Goal: Check status: Check status

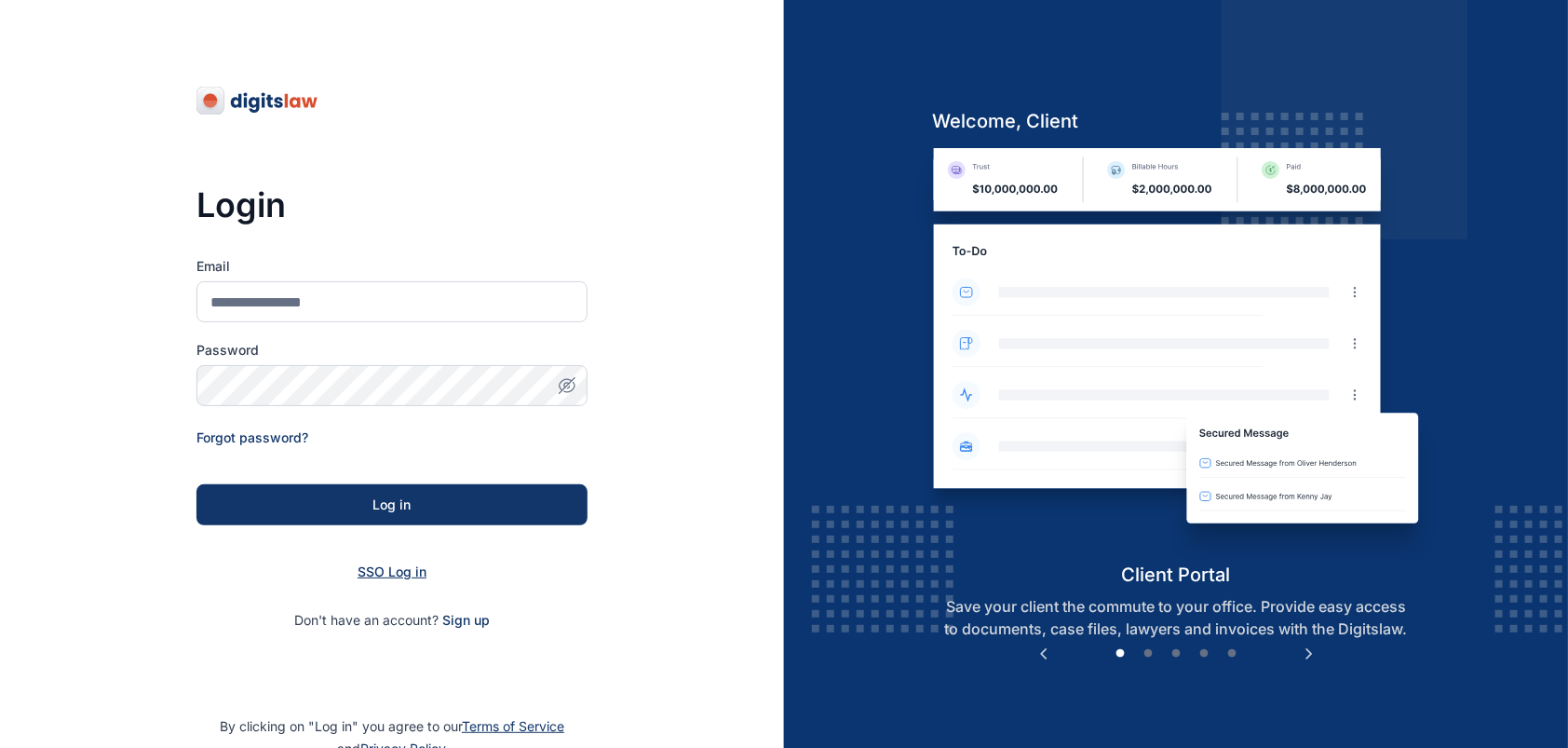
click at [374, 576] on span "SSO Log in" at bounding box center [392, 571] width 69 height 16
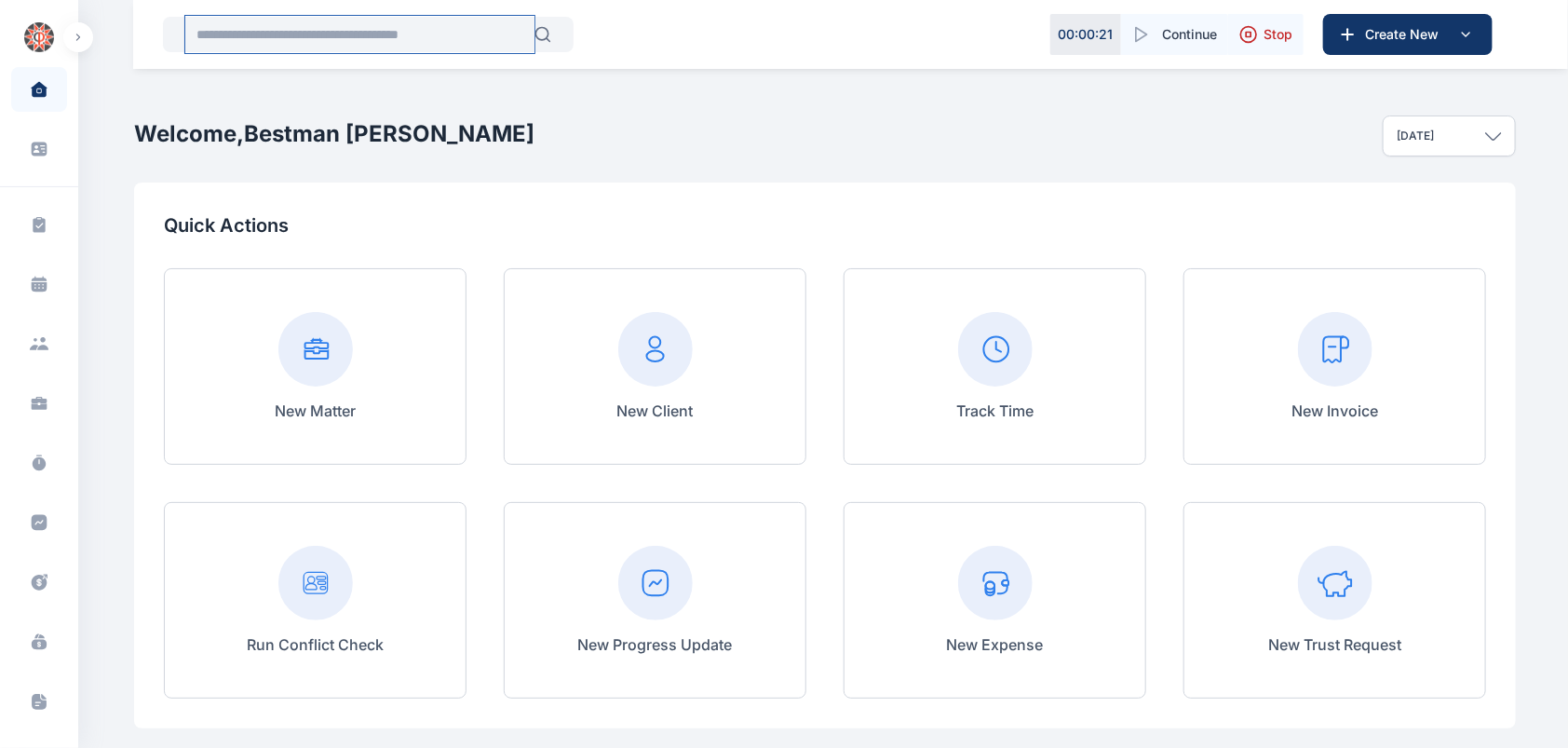
click at [289, 35] on input "text" at bounding box center [360, 34] width 349 height 37
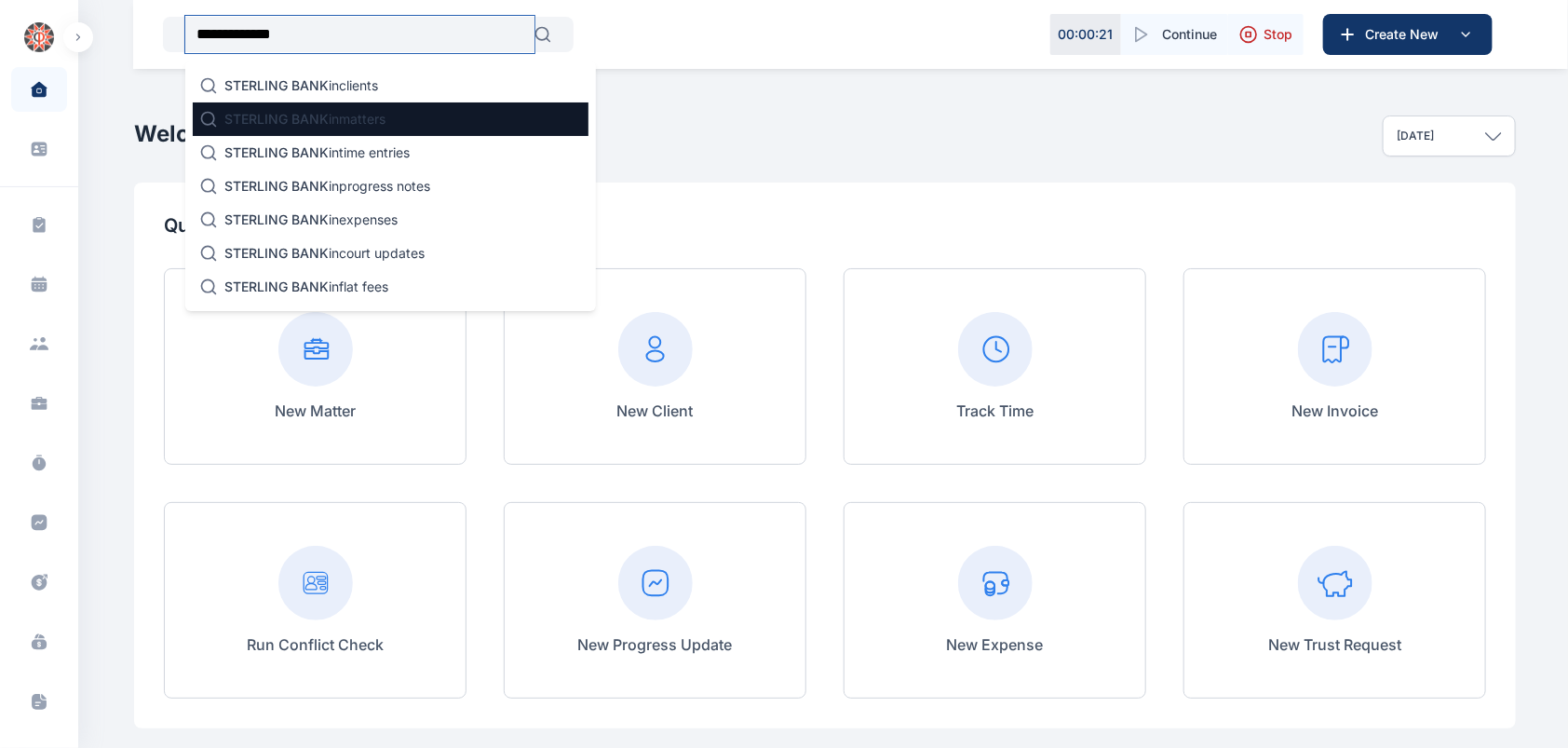
type input "**********"
click at [304, 118] on span "STERLING BANK" at bounding box center [277, 119] width 104 height 16
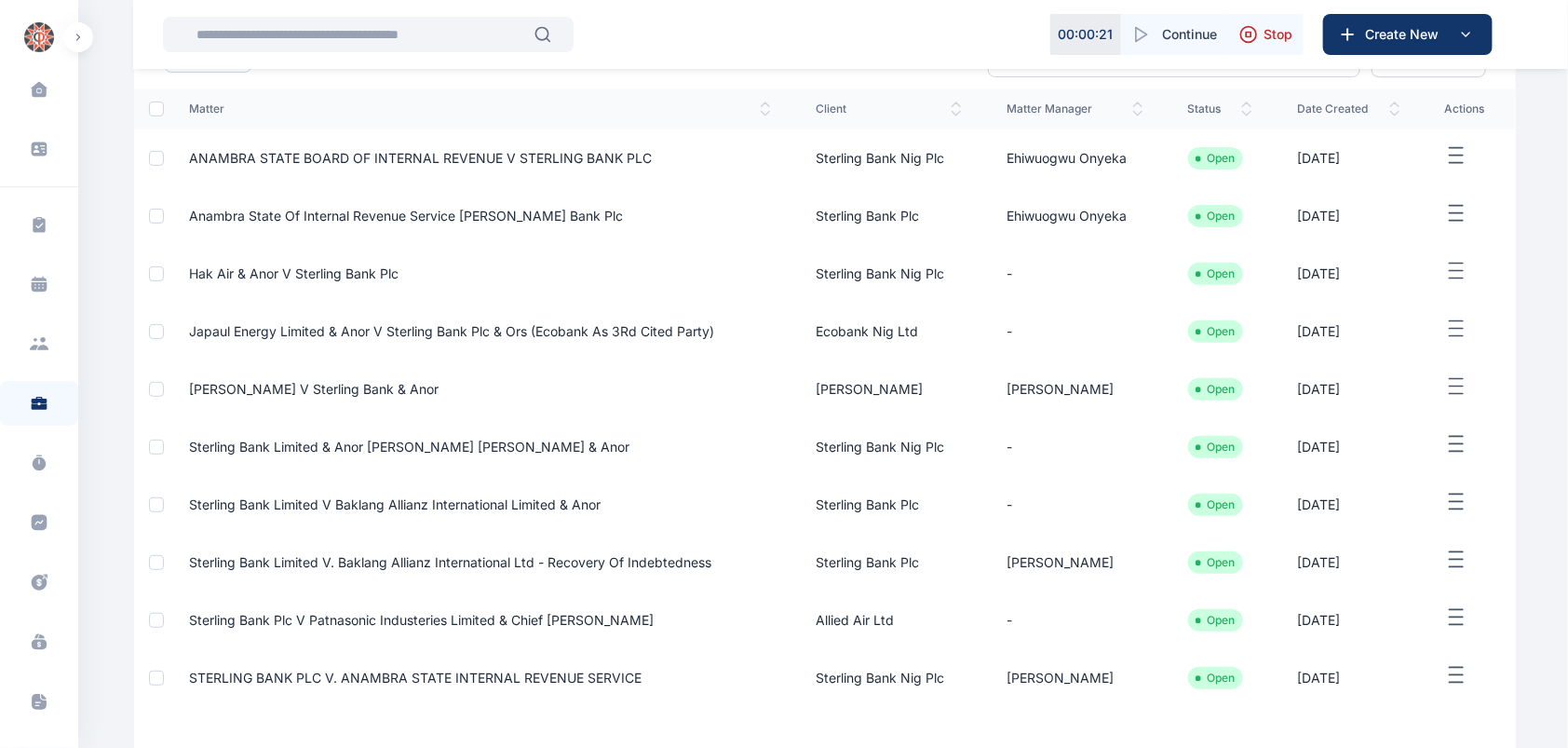
scroll to position [210, 0]
click at [410, 511] on span "Sterling Bank Limited v Baklang Allianz International Limited & Anor" at bounding box center [394, 504] width 411 height 16
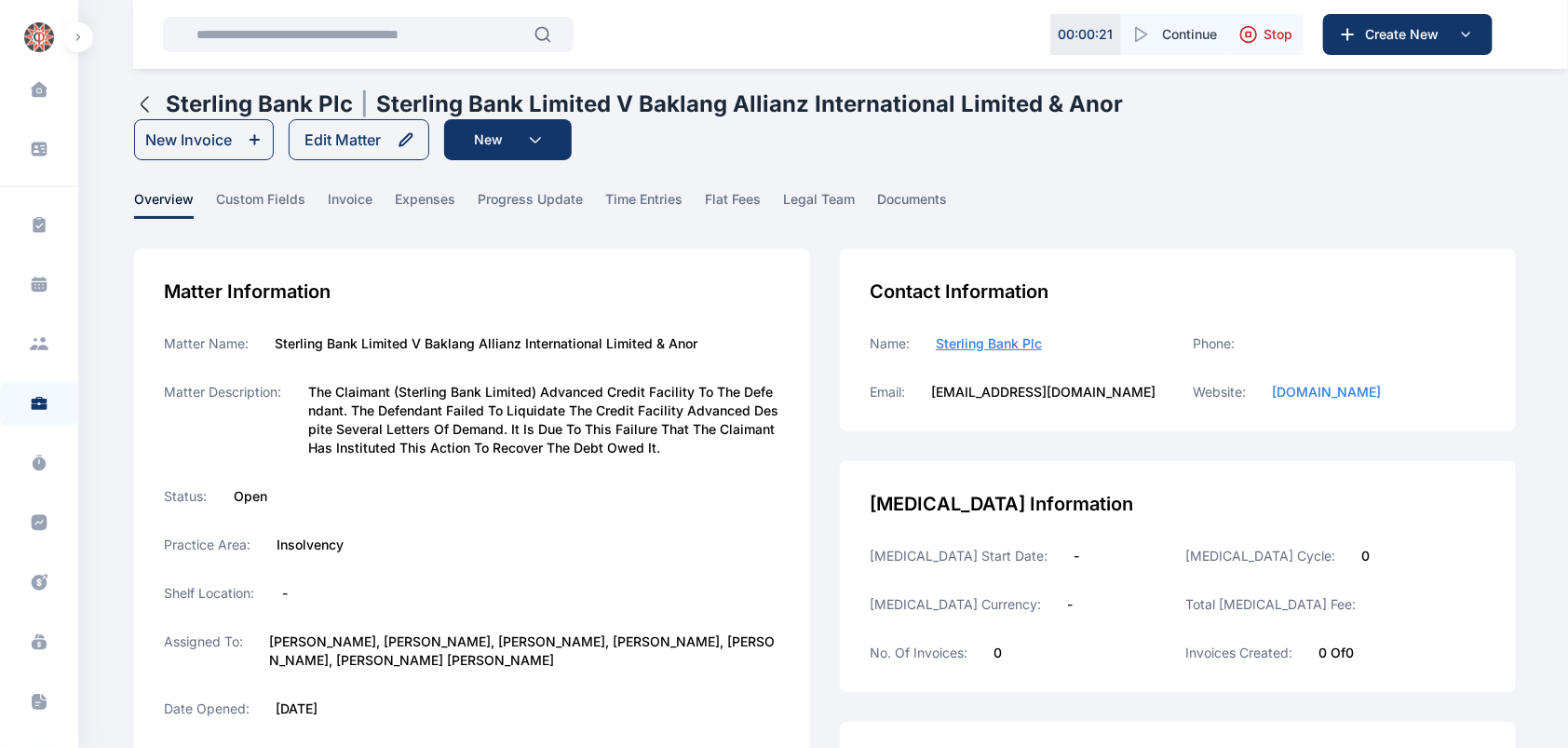
click at [143, 110] on icon "button" at bounding box center [145, 104] width 23 height 23
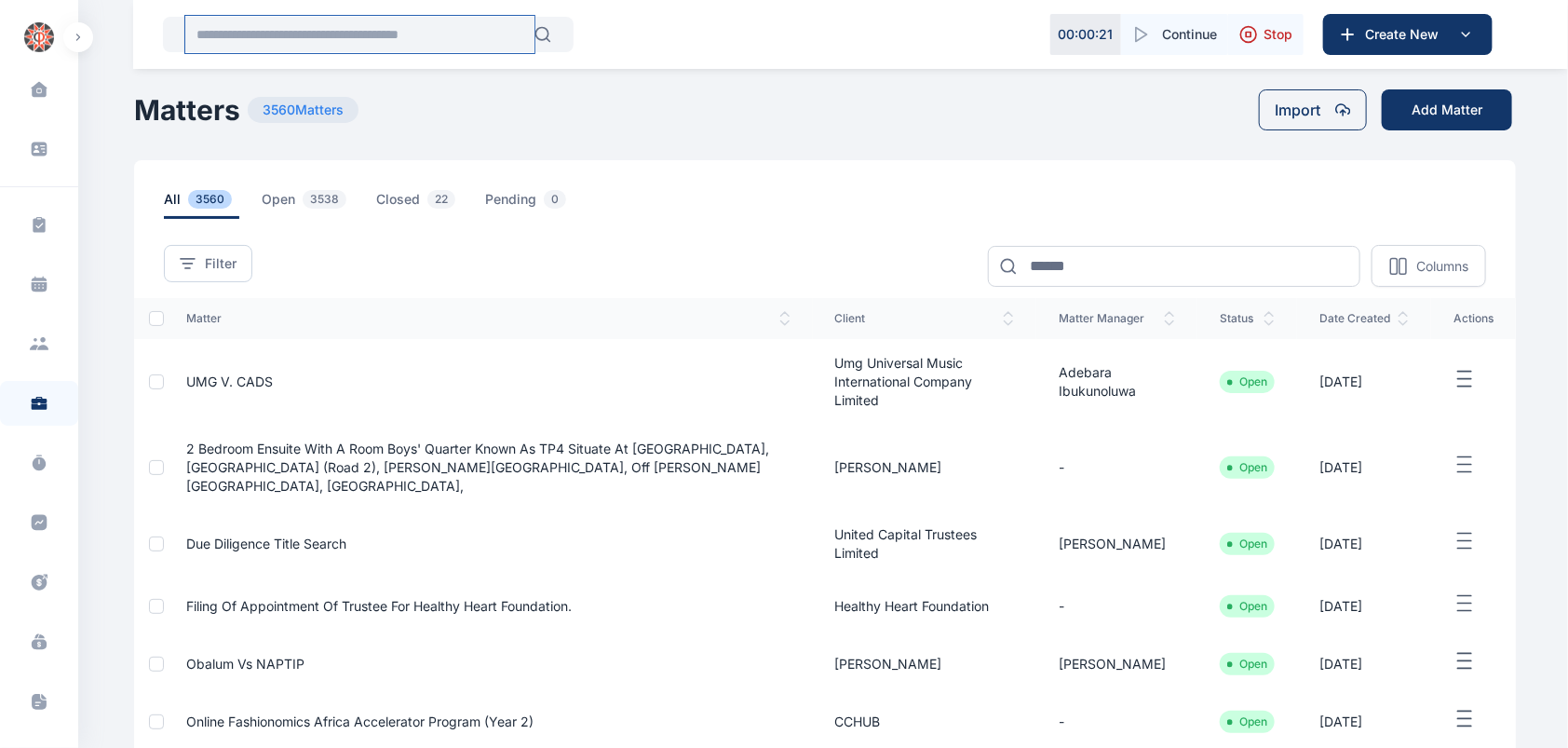
click at [411, 42] on input "text" at bounding box center [360, 34] width 349 height 37
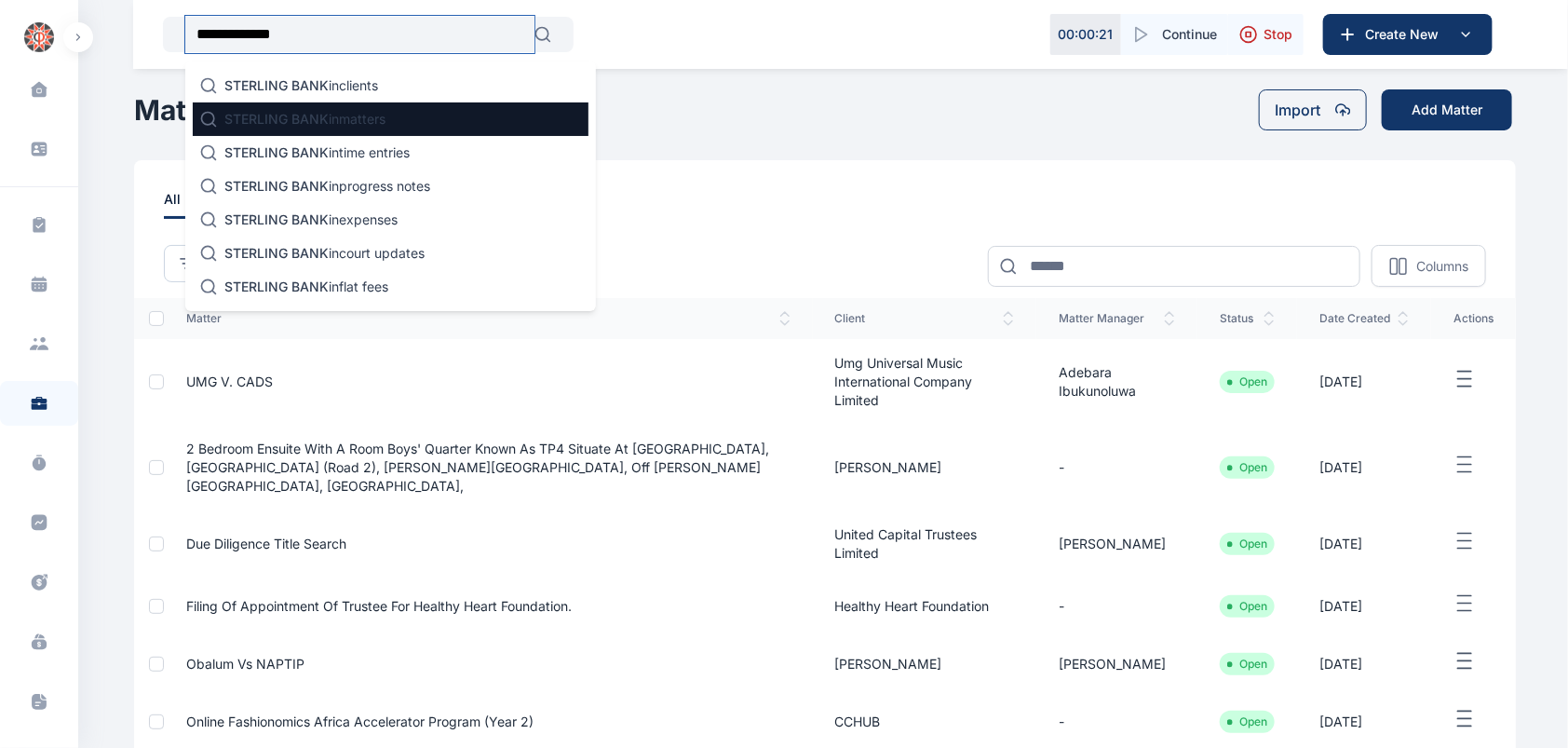
type input "**********"
click at [362, 118] on p "STERLING BANK in matters" at bounding box center [305, 119] width 161 height 19
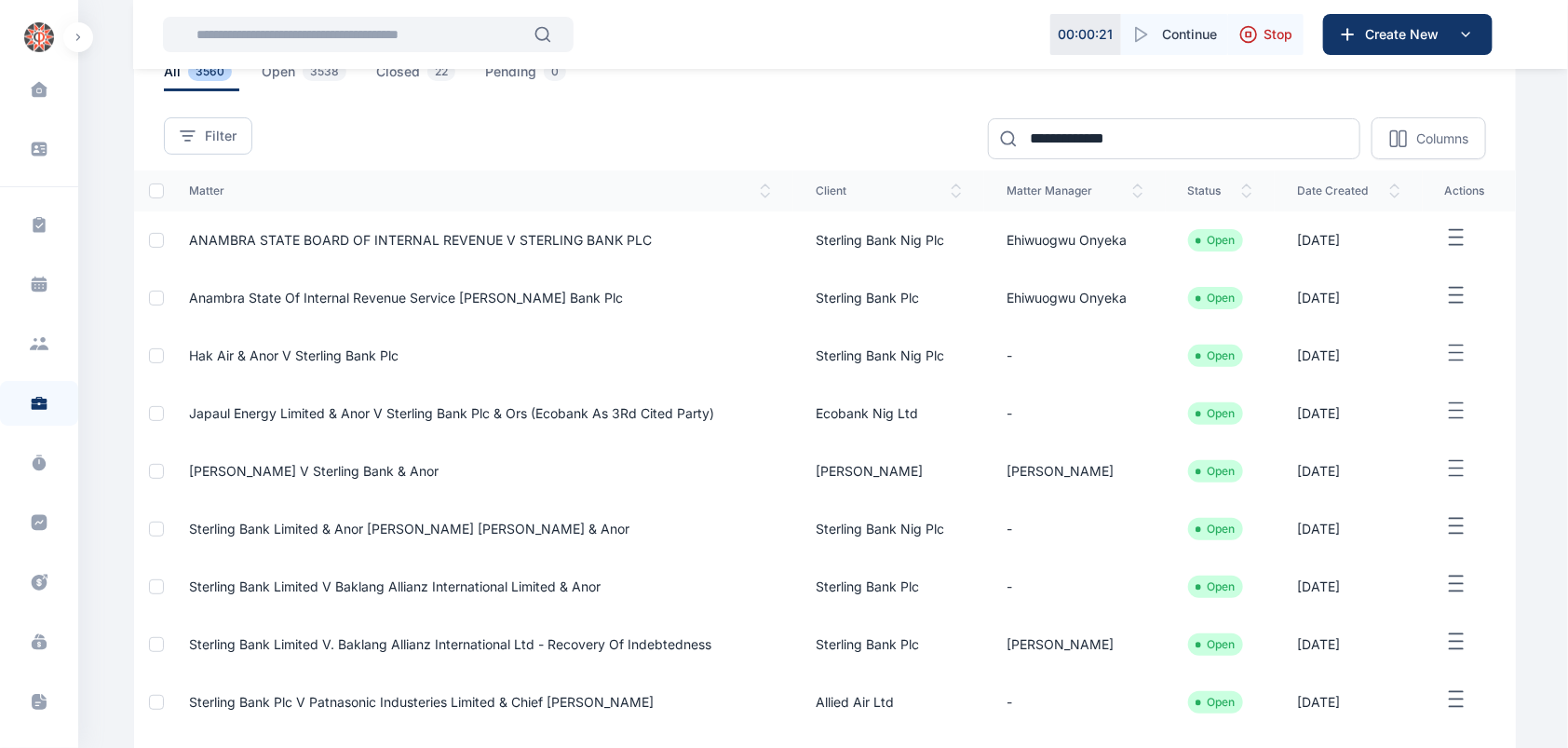
scroll to position [129, 0]
click at [407, 535] on span "Sterling Bank Limited & Anor v. Hakeem Bola Bakare & Anor" at bounding box center [409, 527] width 441 height 16
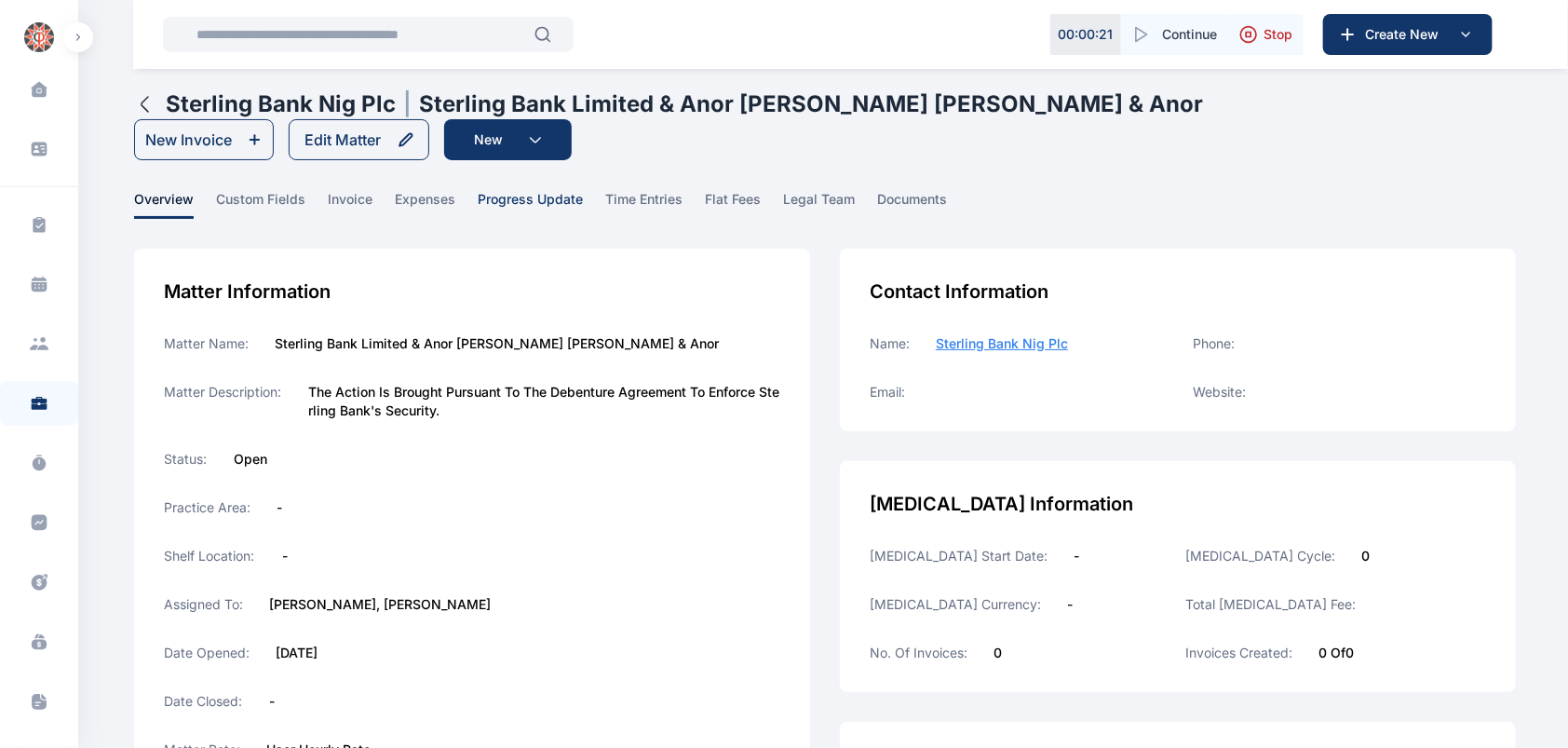
click at [550, 190] on span "progress update" at bounding box center [530, 204] width 105 height 28
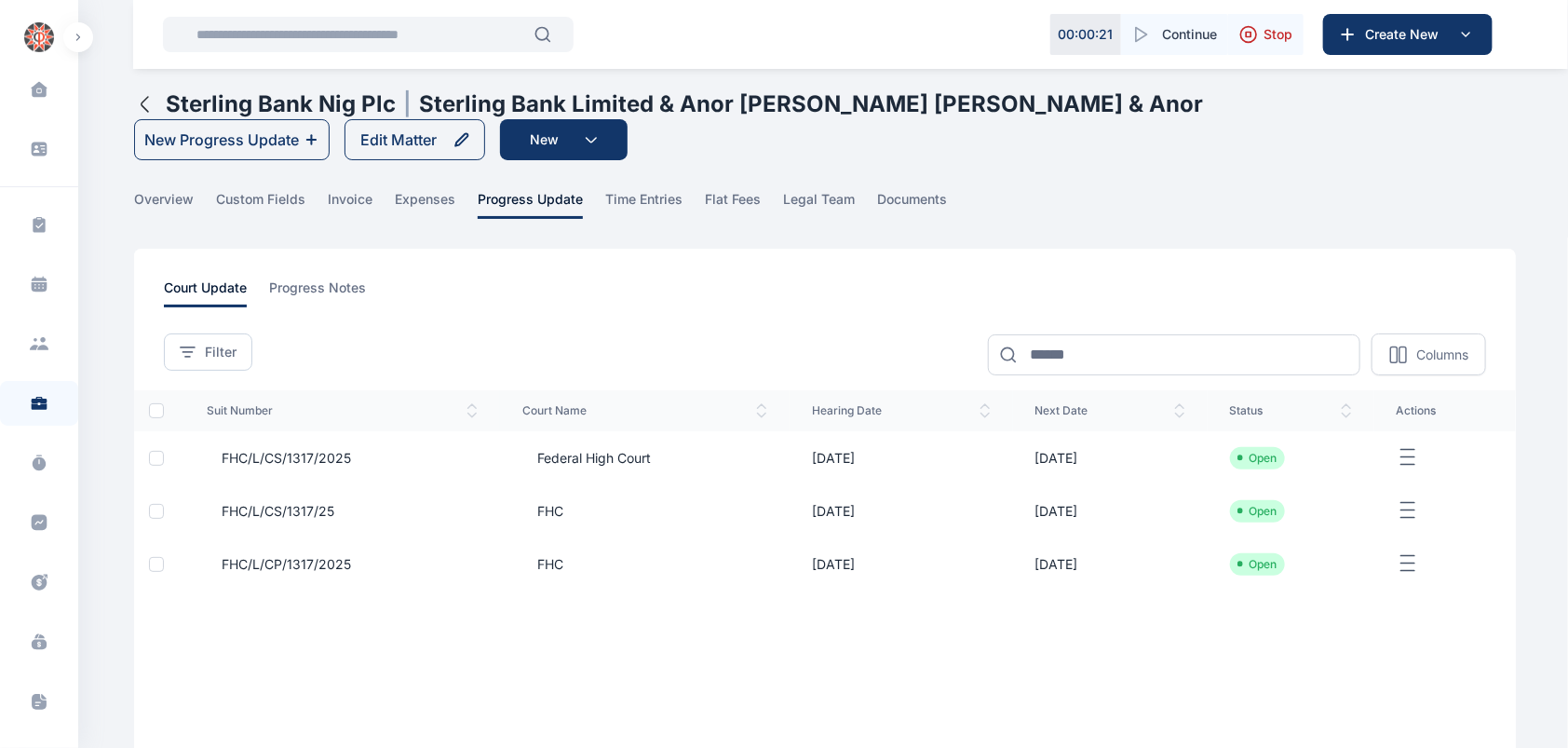
click at [136, 104] on icon "button" at bounding box center [145, 104] width 23 height 23
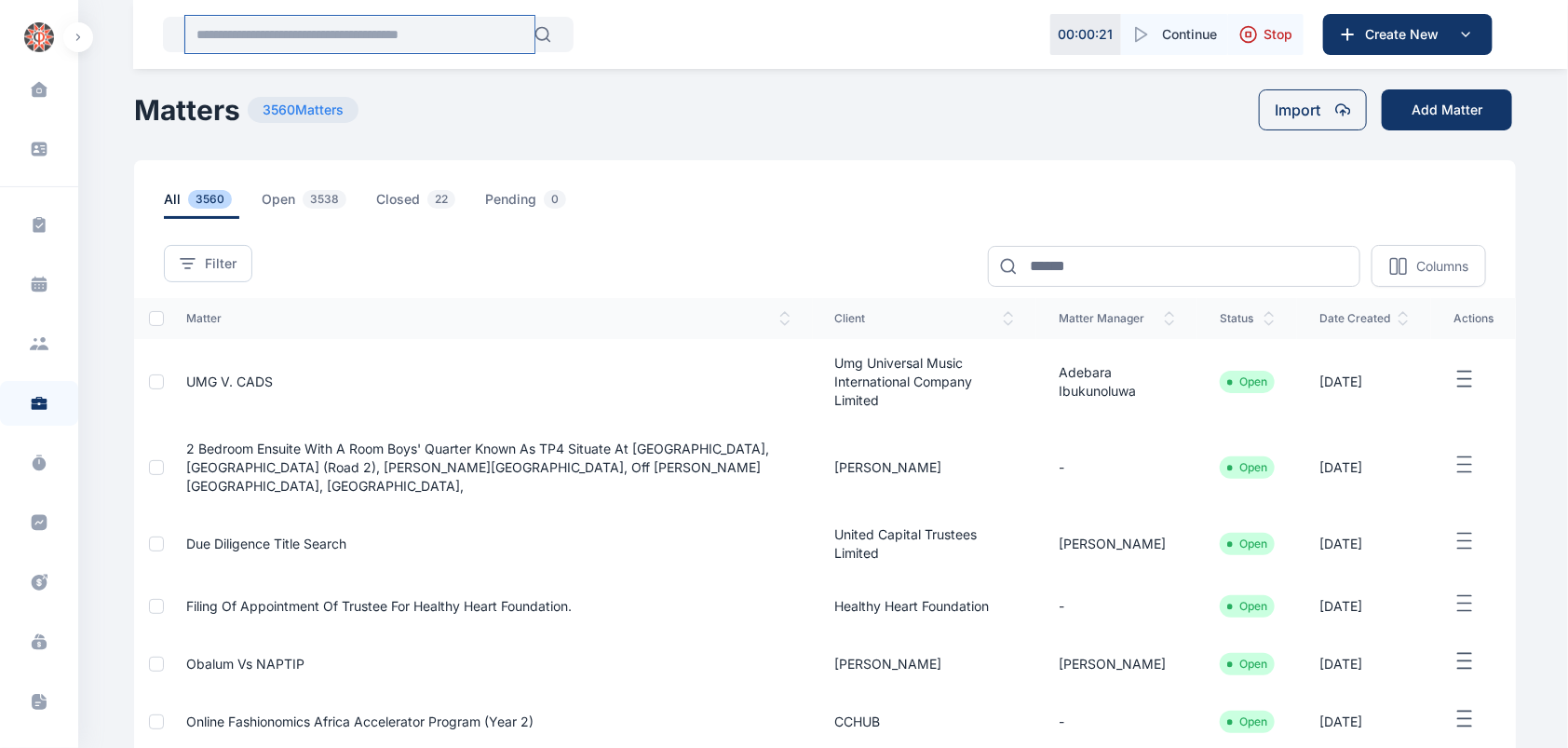
click at [320, 29] on input "text" at bounding box center [360, 34] width 349 height 37
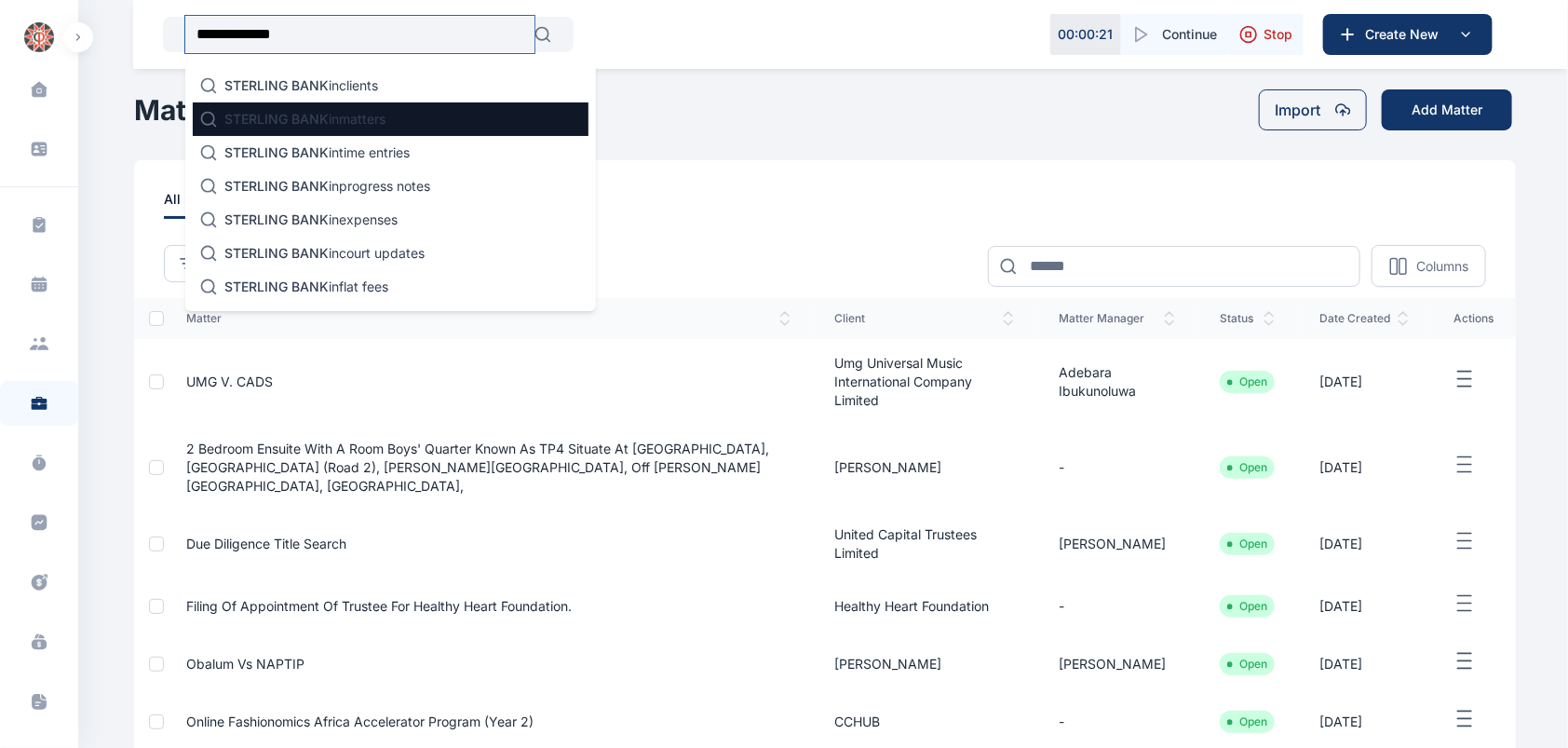
type input "**********"
click at [352, 120] on p "STERLING BANK in matters" at bounding box center [305, 119] width 161 height 19
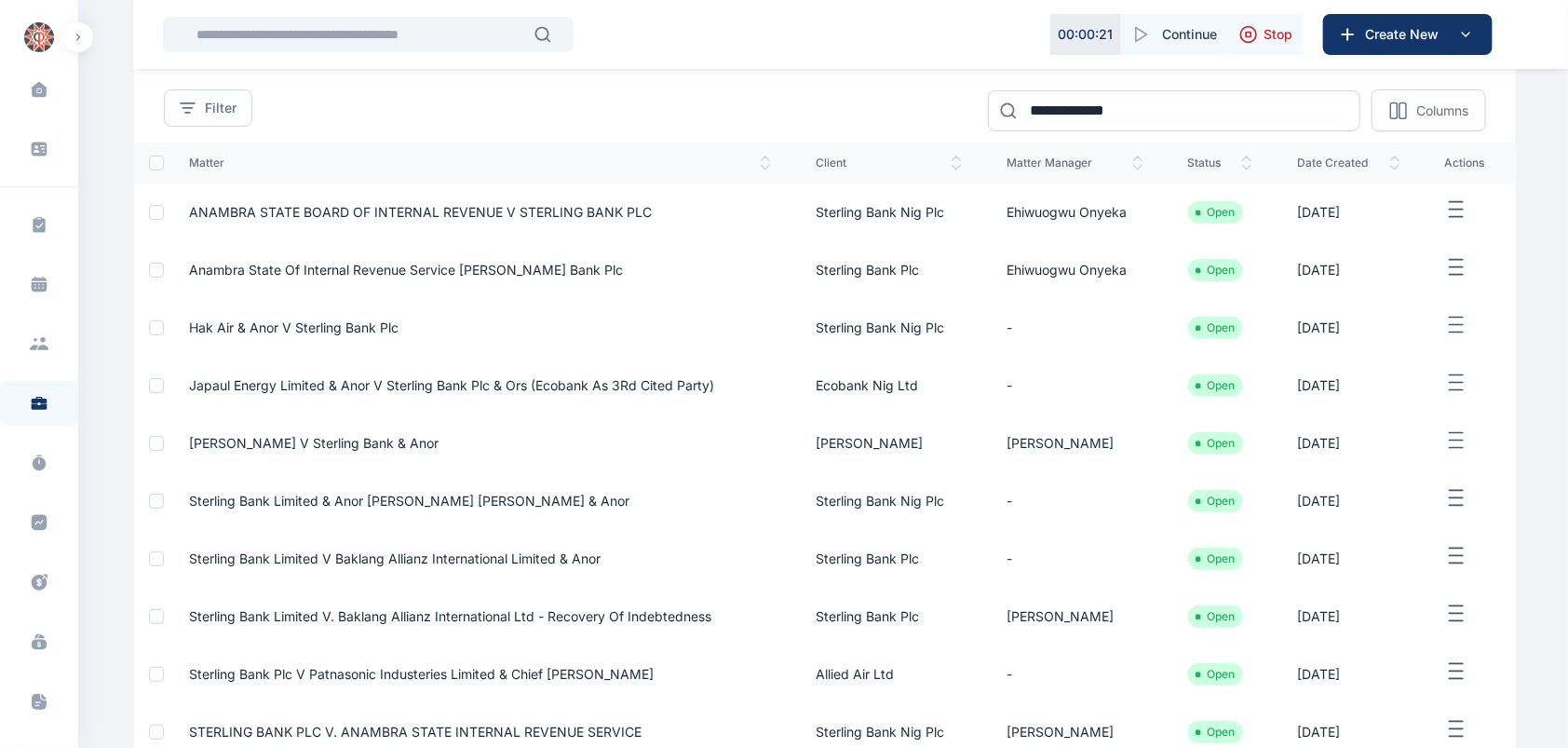
scroll to position [156, 0]
click at [434, 560] on span "Sterling Bank Limited v Baklang Allianz International Limited & Anor" at bounding box center [394, 558] width 411 height 16
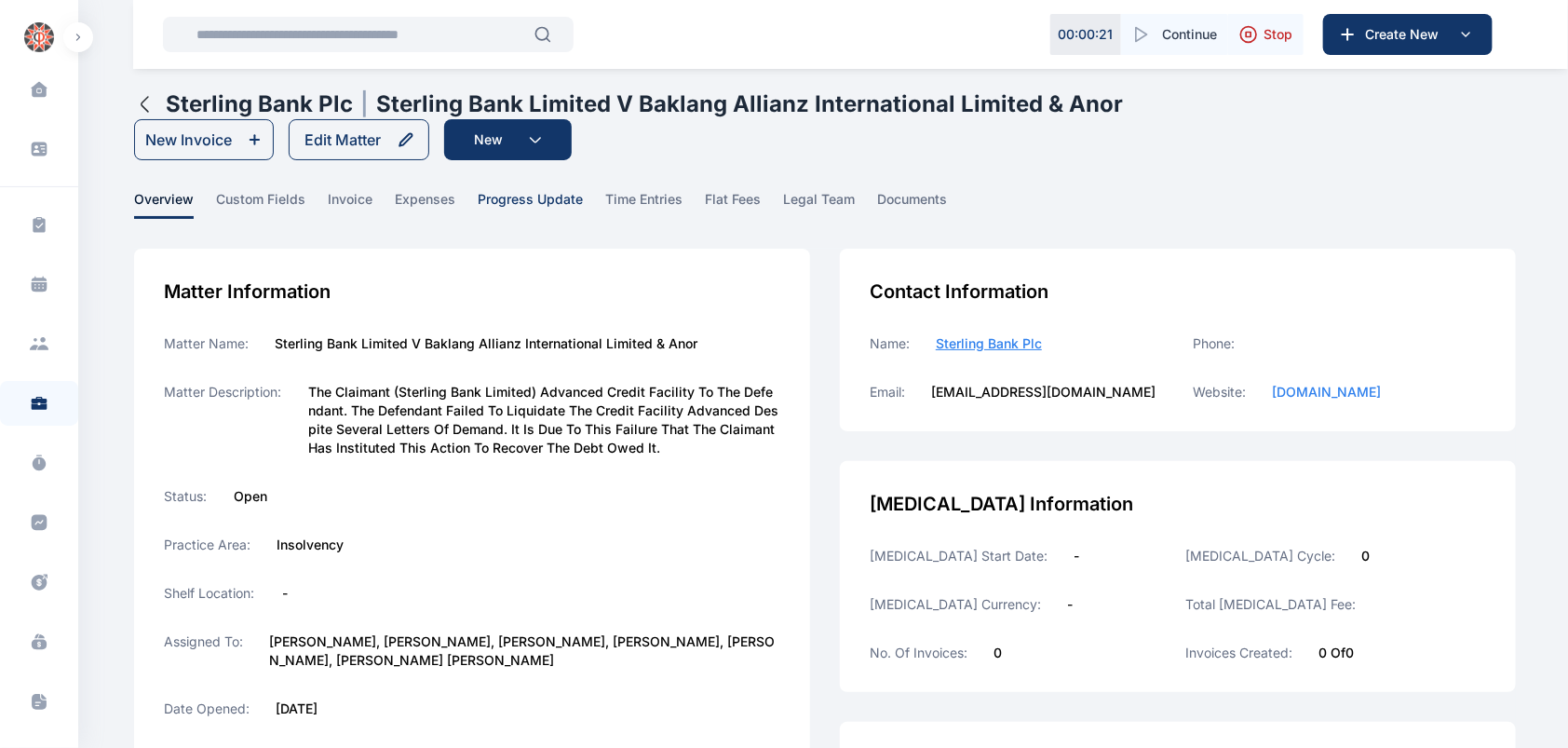
click at [516, 202] on span "progress update" at bounding box center [530, 204] width 105 height 28
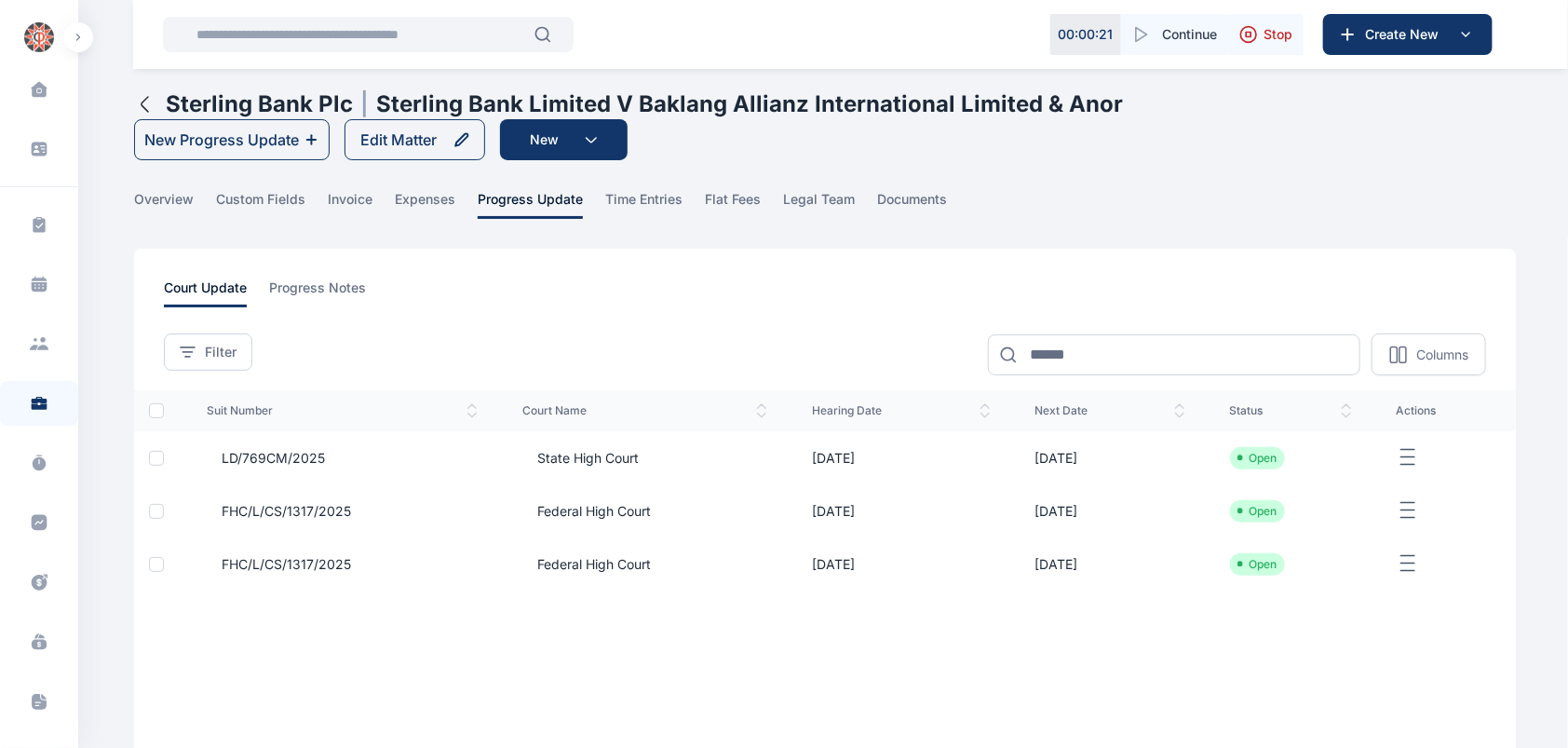
click at [148, 103] on icon "button" at bounding box center [145, 104] width 23 height 23
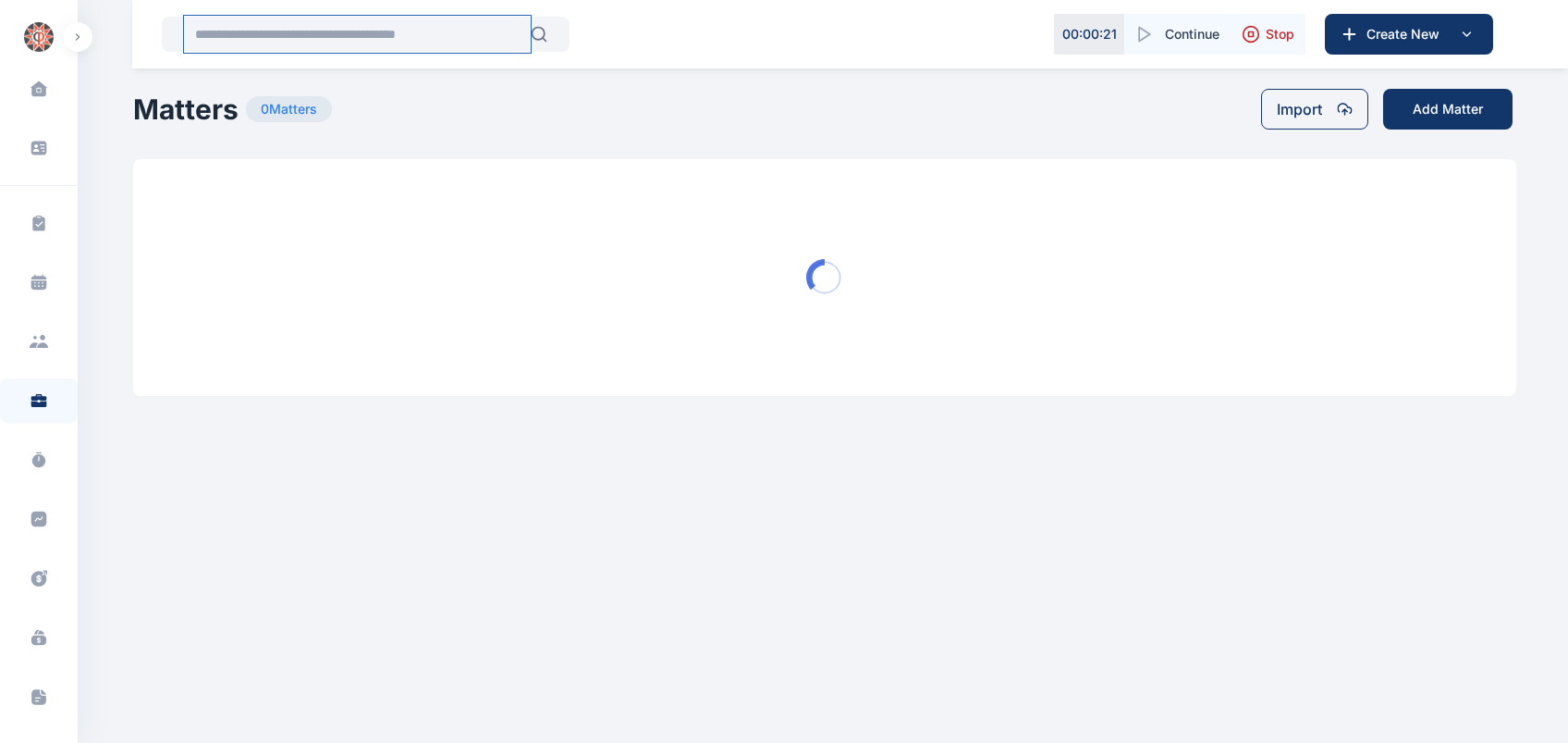
click at [222, 41] on input "text" at bounding box center [358, 34] width 347 height 37
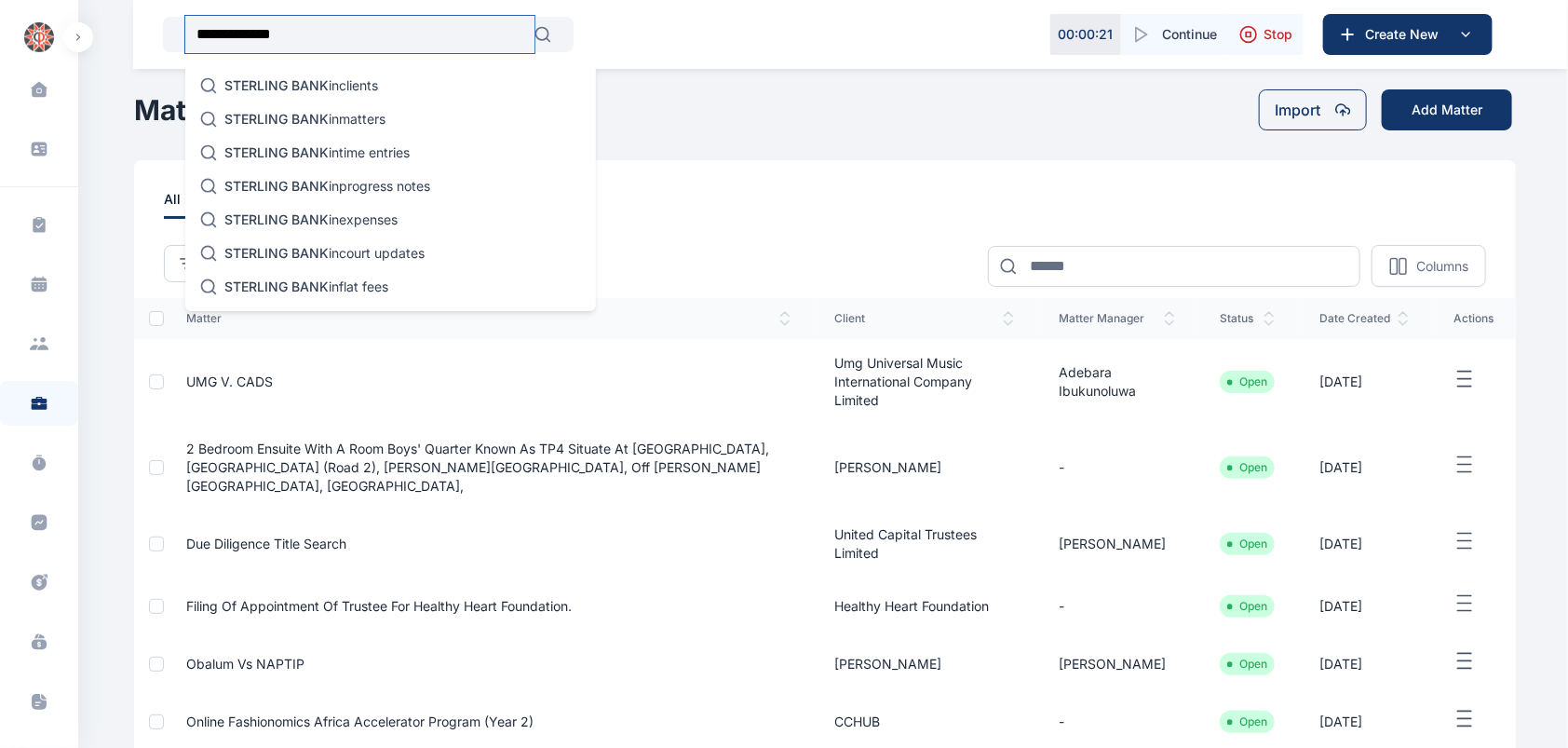
type input "**********"
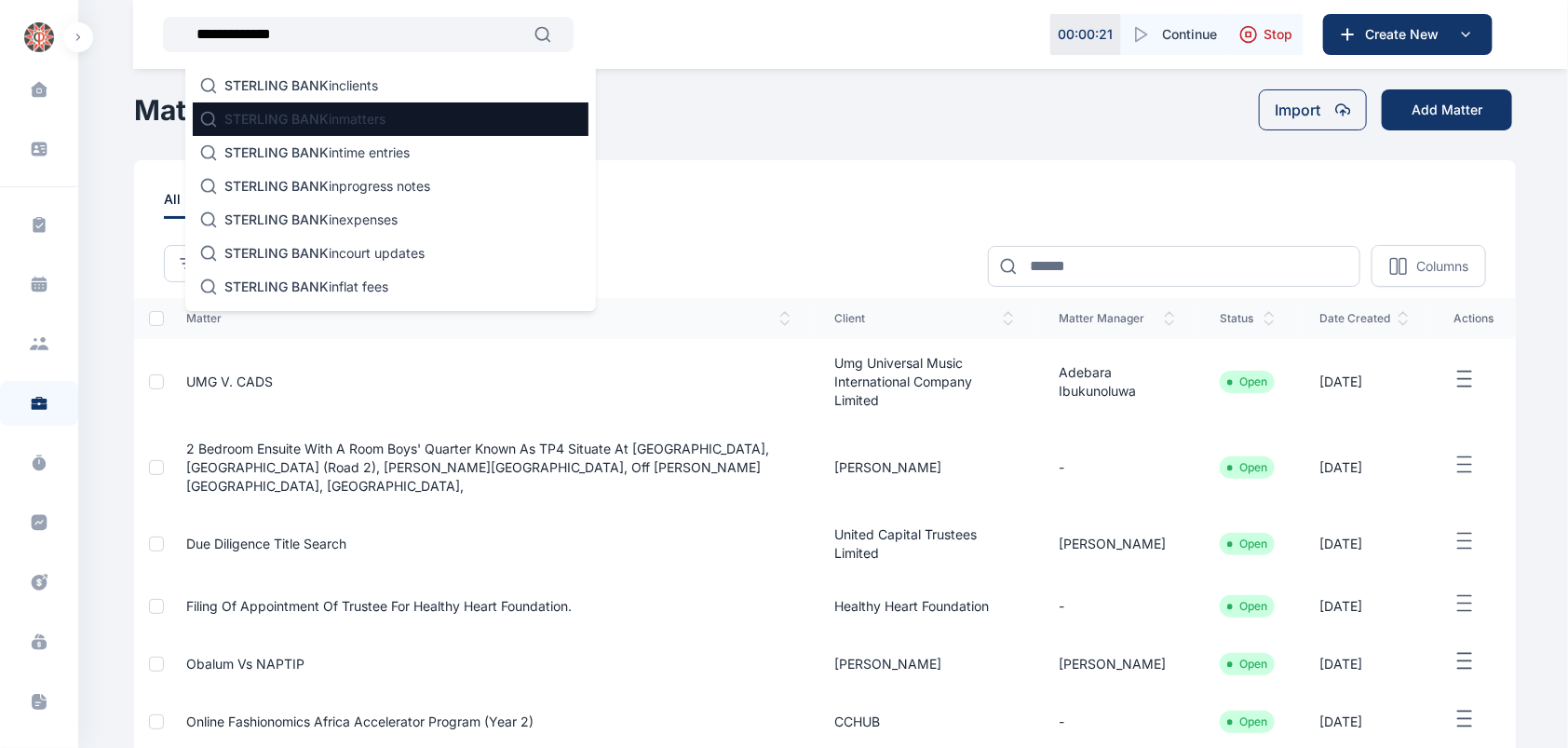
click at [337, 128] on p "STERLING BANK in matters" at bounding box center [305, 119] width 161 height 19
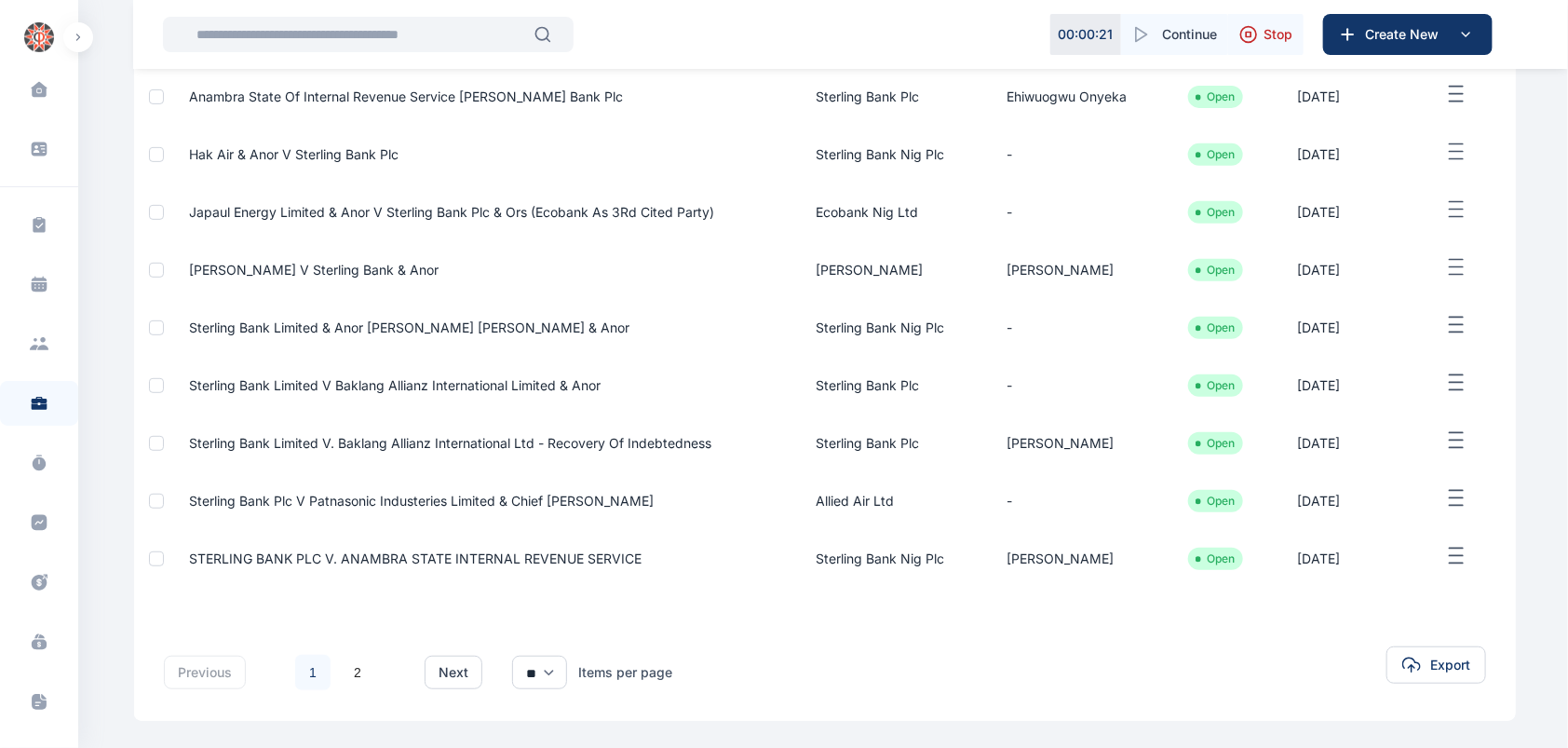
scroll to position [339, 0]
click at [644, 444] on span "Sterling Bank Limited v. Baklang Allianz International Ltd - Recovery of Indebt…" at bounding box center [450, 440] width 522 height 16
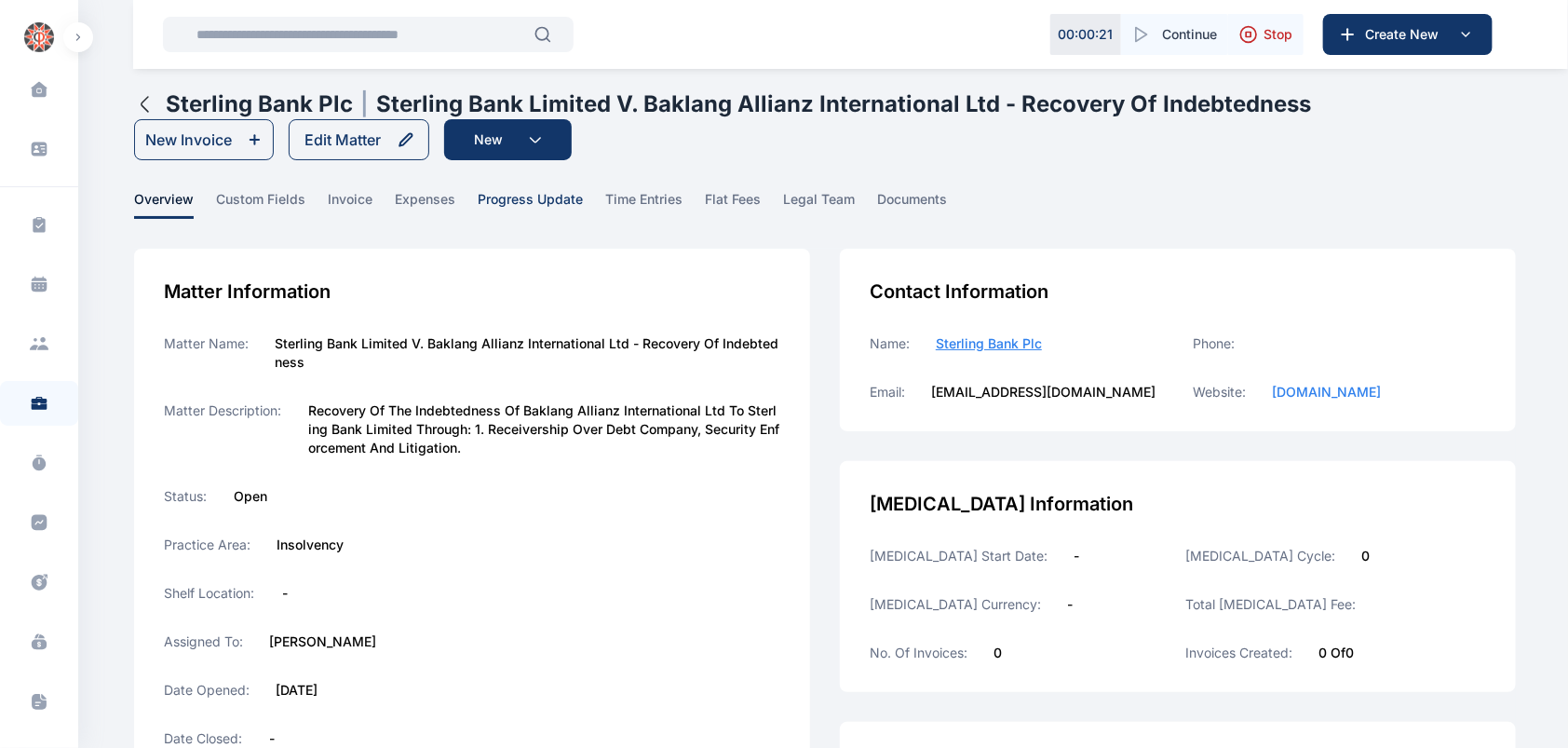
click at [535, 201] on span "progress update" at bounding box center [530, 204] width 105 height 28
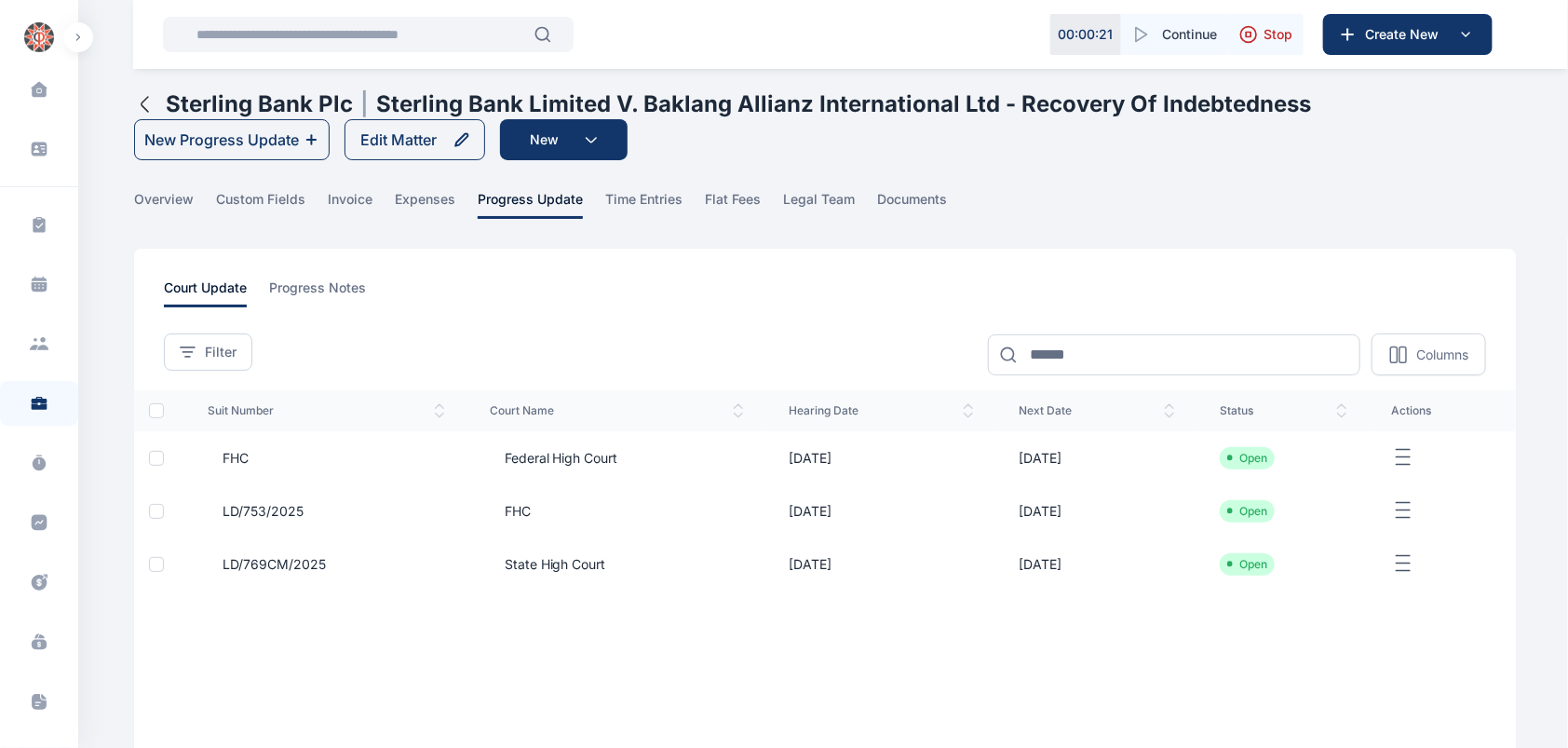
click at [156, 456] on div at bounding box center [156, 457] width 15 height 15
click at [156, 456] on icon at bounding box center [157, 457] width 7 height 5
click at [923, 205] on span "documents" at bounding box center [912, 204] width 70 height 28
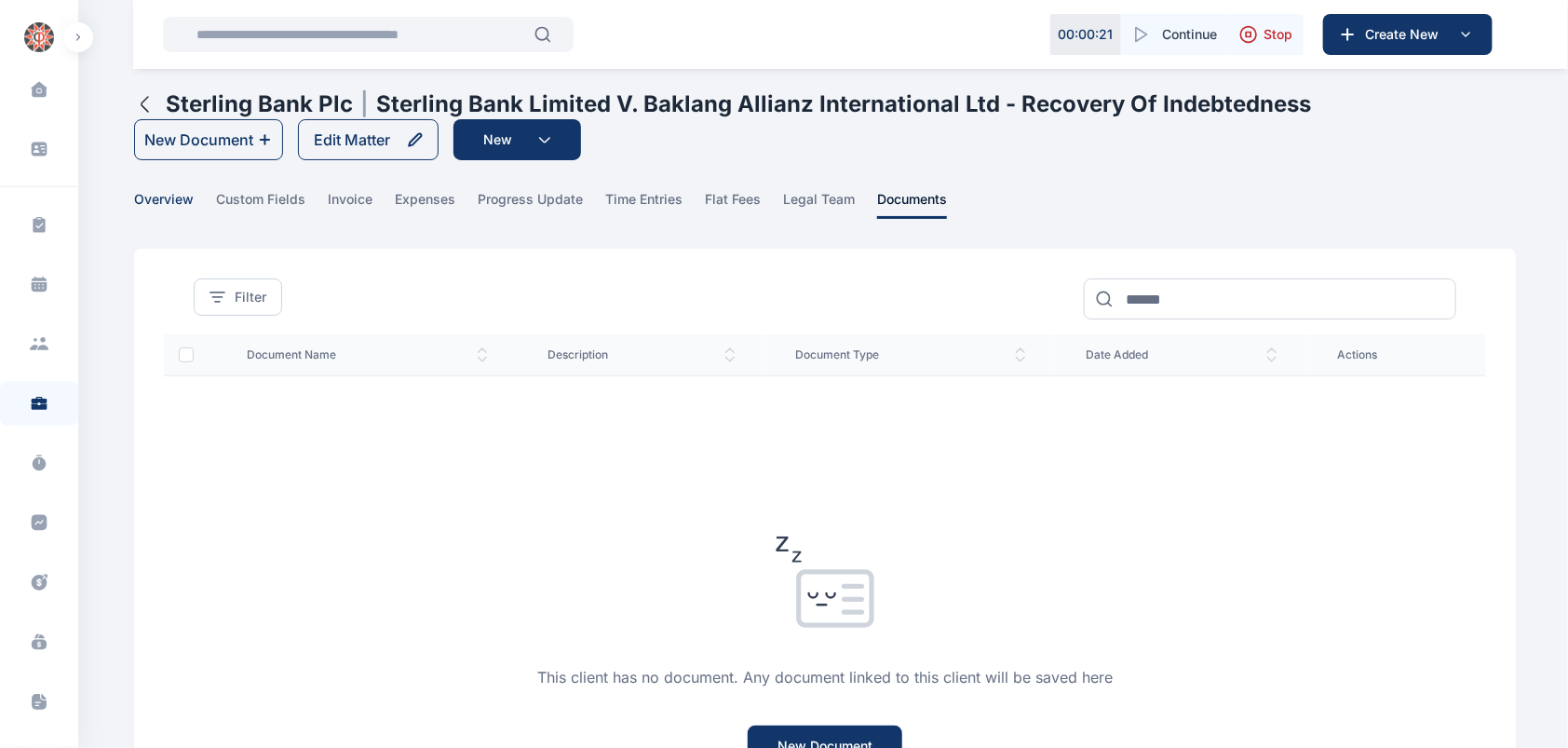
click at [172, 194] on span "overview" at bounding box center [164, 204] width 60 height 28
